Goal: Task Accomplishment & Management: Use online tool/utility

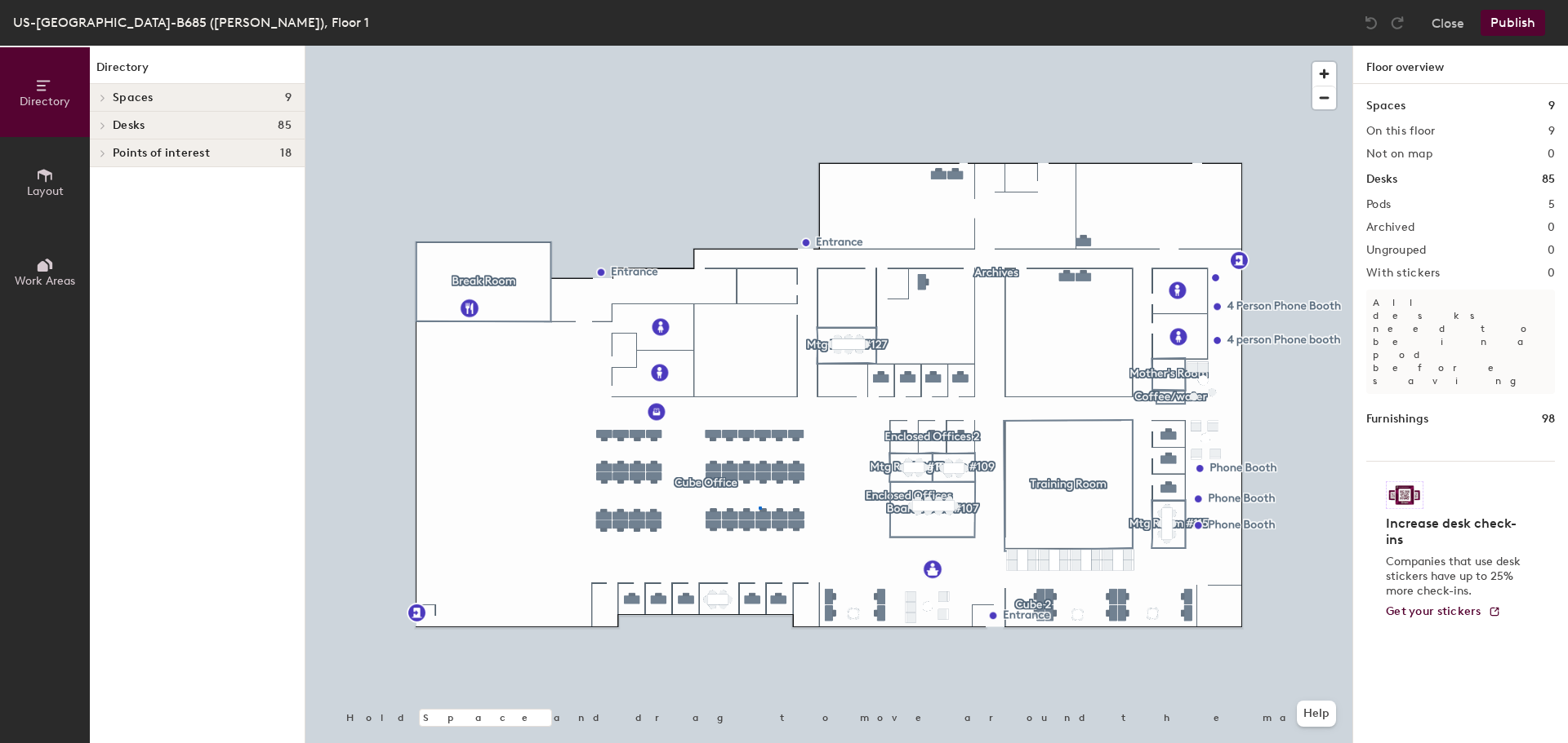
click at [758, 45] on div at bounding box center [828, 45] width 1047 height 0
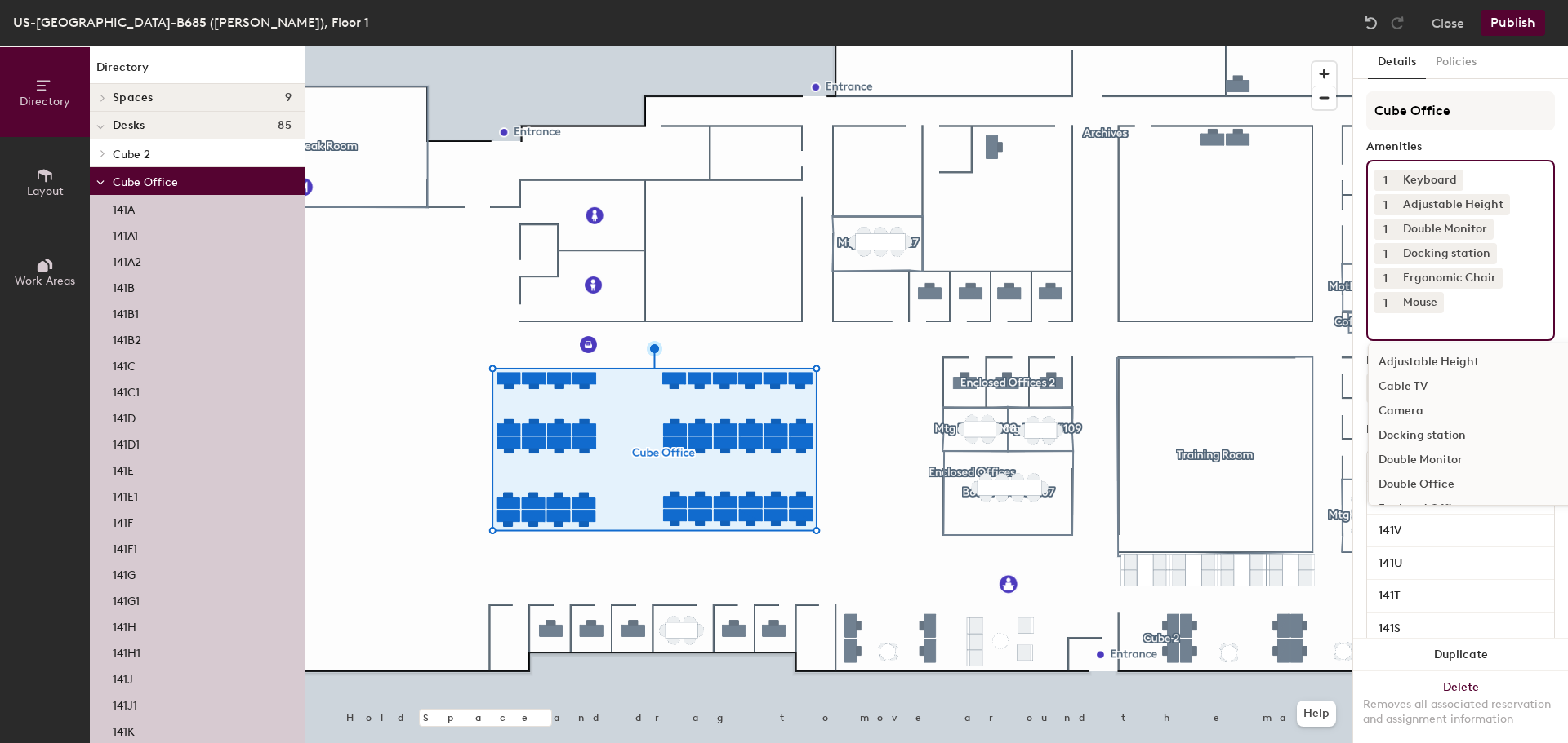
click at [1470, 316] on input at bounding box center [1448, 323] width 147 height 19
click at [1409, 415] on div "Camera" at bounding box center [1510, 411] width 285 height 24
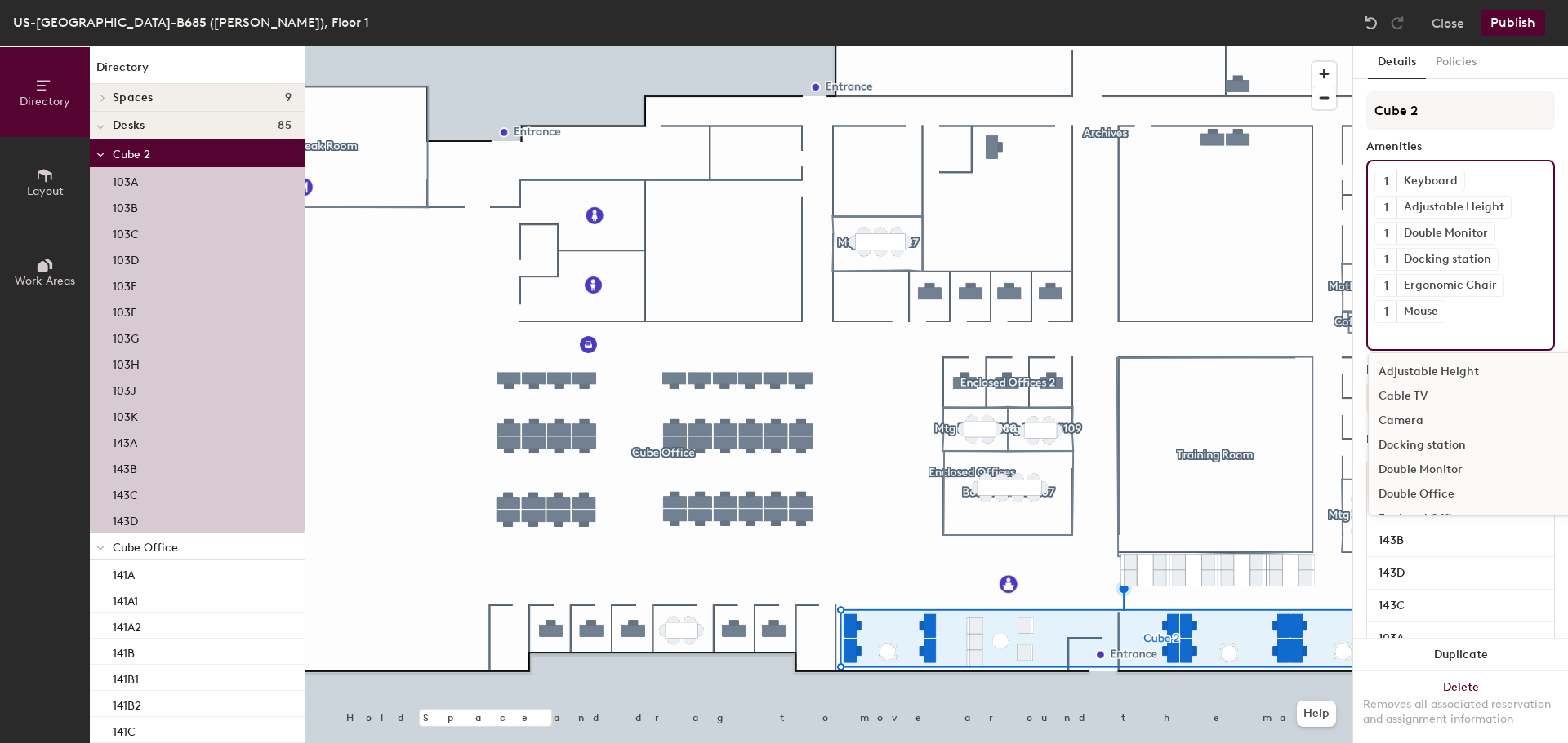
click at [1411, 340] on input at bounding box center [1448, 333] width 147 height 19
click at [1398, 417] on div "Camera" at bounding box center [1510, 421] width 285 height 24
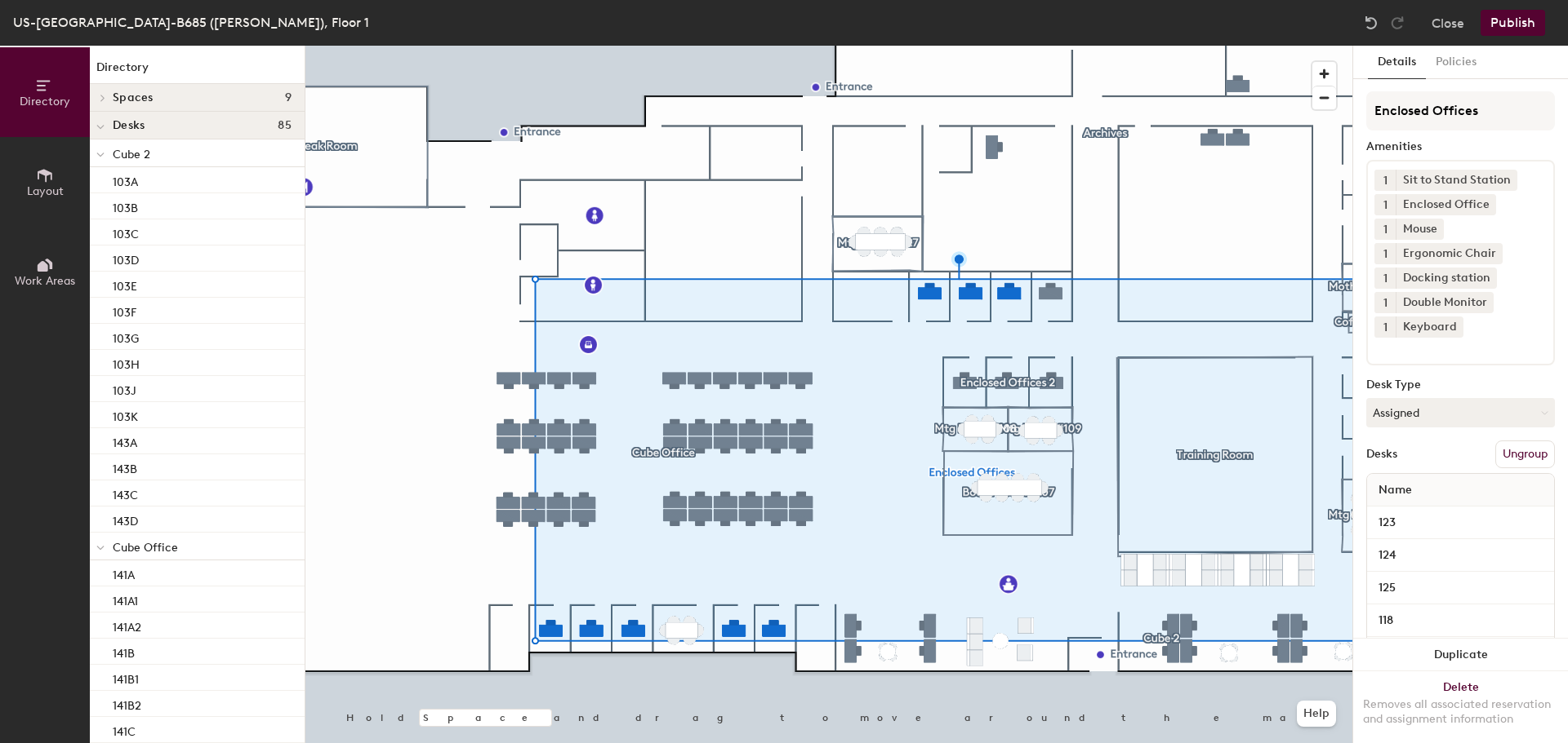
click at [1400, 346] on input at bounding box center [1448, 348] width 147 height 19
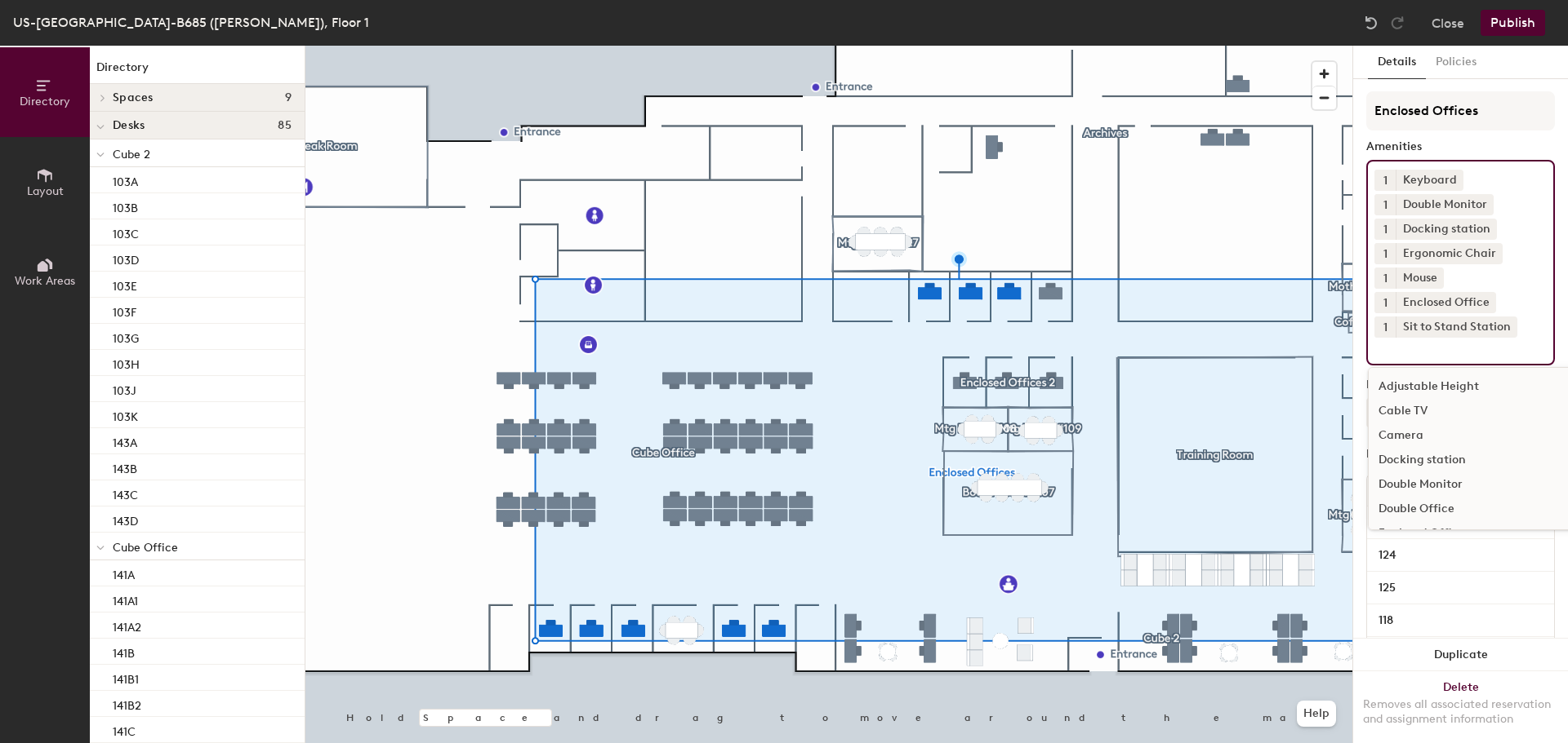
click at [1394, 429] on div "Camera" at bounding box center [1510, 436] width 285 height 24
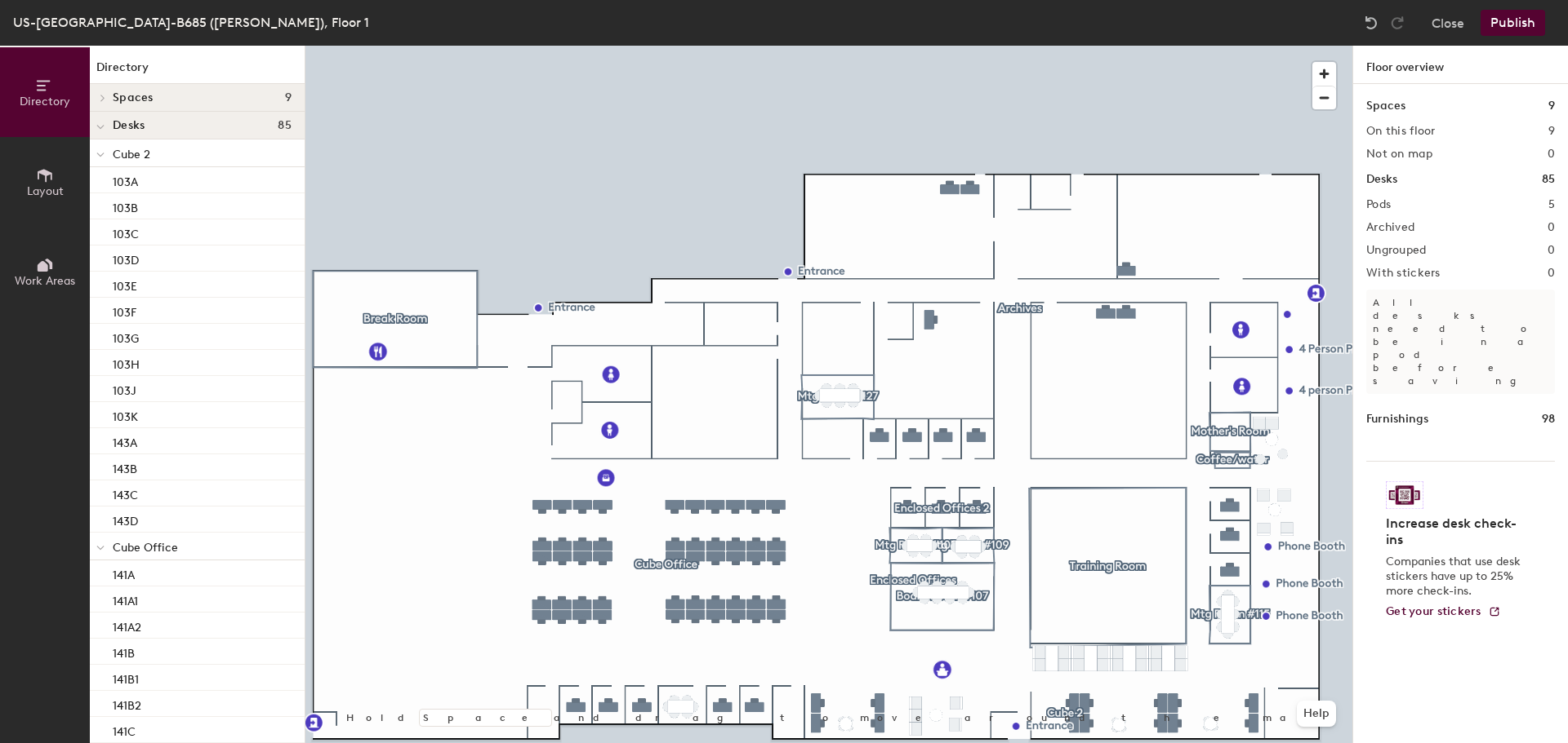
click at [1506, 14] on button "Publish" at bounding box center [1512, 23] width 64 height 26
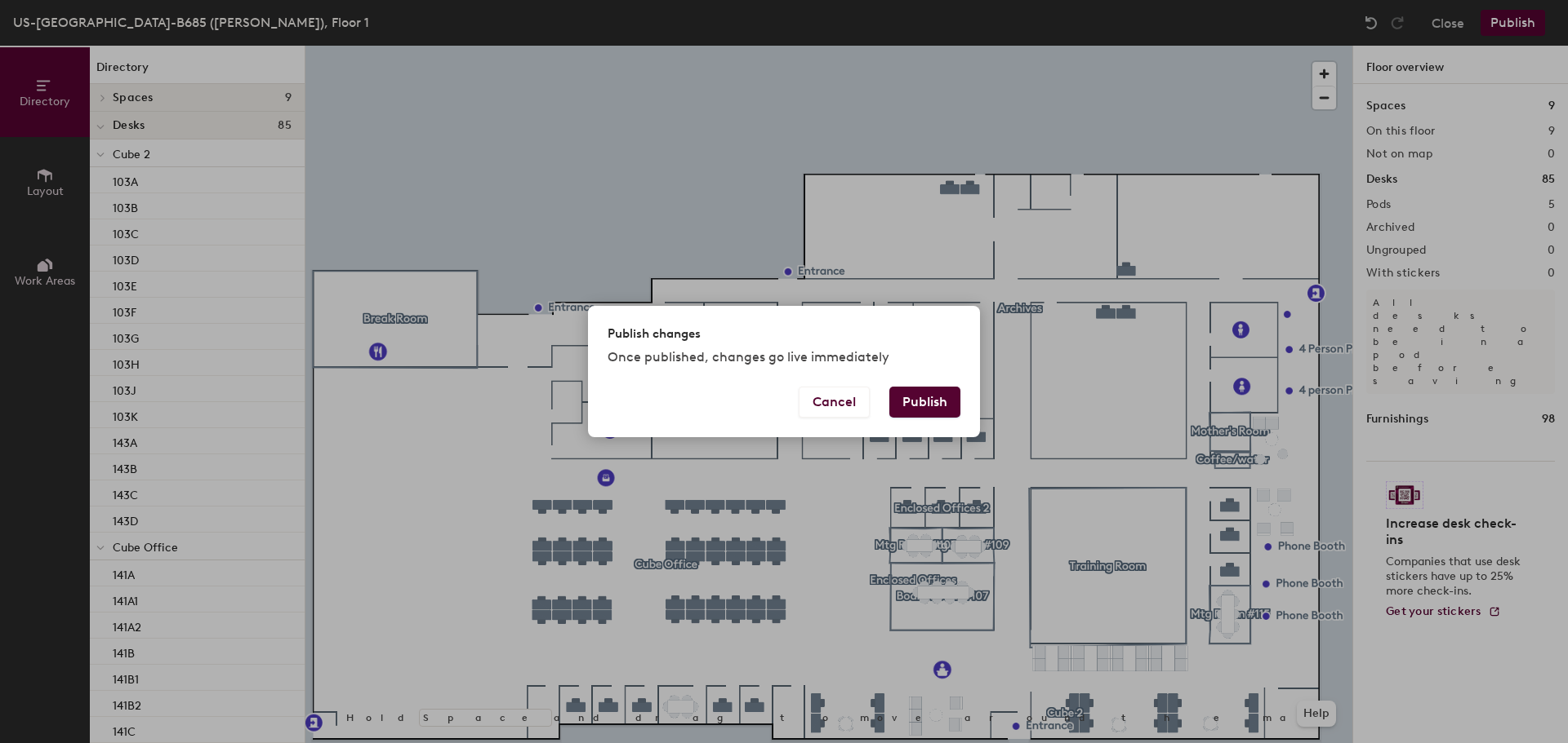
click at [916, 400] on button "Publish" at bounding box center [924, 402] width 71 height 31
